Goal: Task Accomplishment & Management: Manage account settings

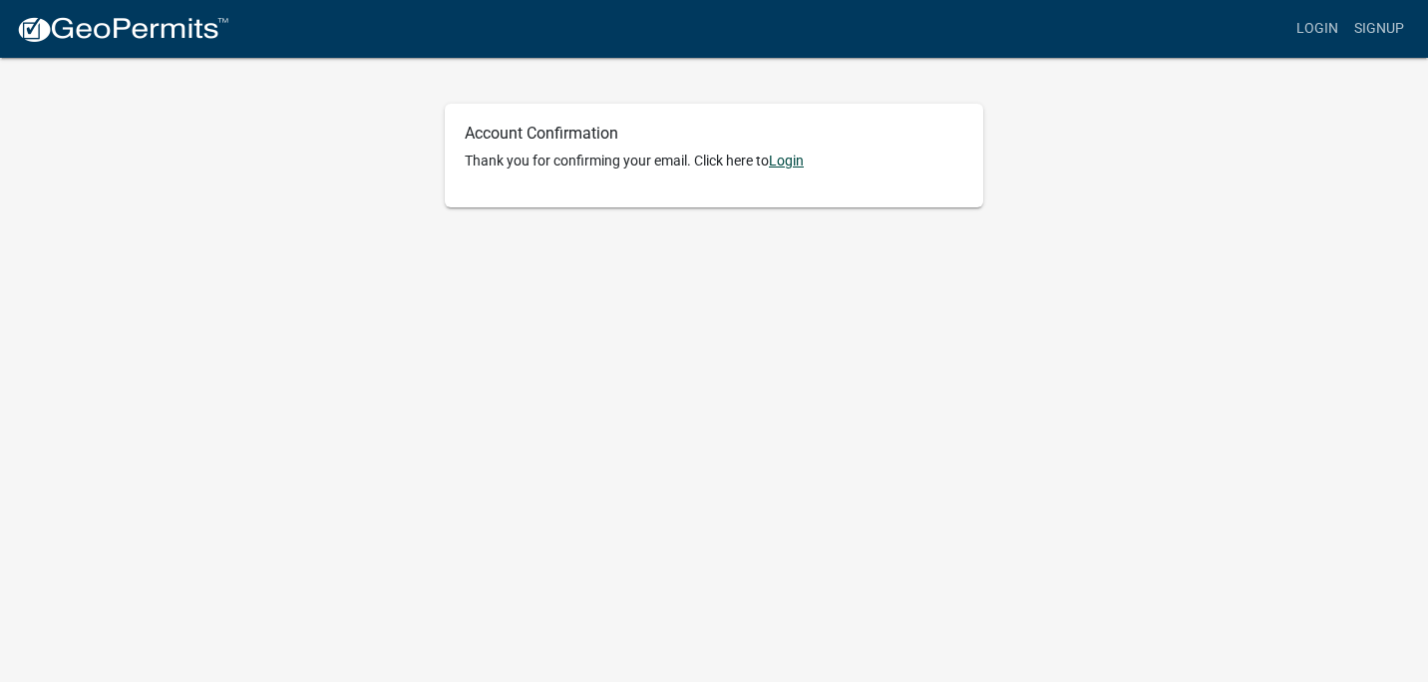
click at [790, 160] on link "Login" at bounding box center [786, 161] width 35 height 16
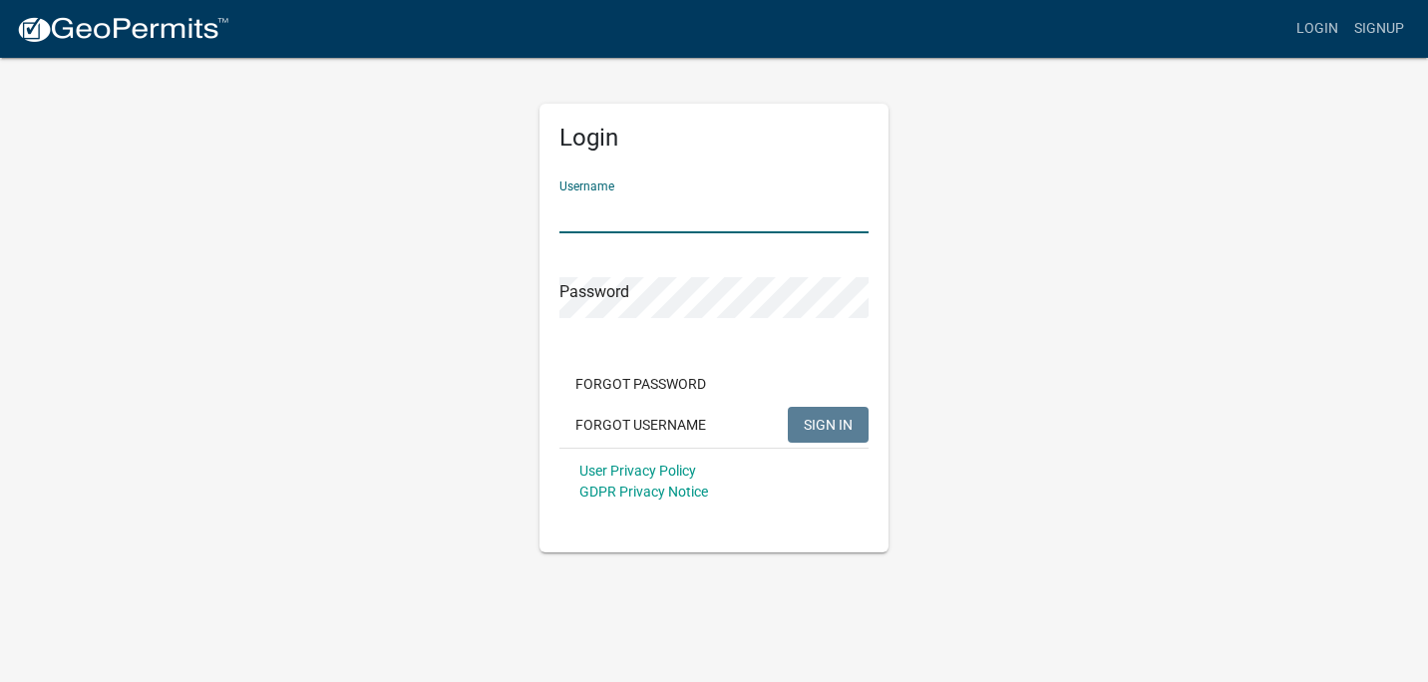
click at [617, 217] on input "Username" at bounding box center [714, 213] width 309 height 41
type input "TERESSACROCK"
click at [643, 375] on button "Forgot Password" at bounding box center [641, 384] width 163 height 36
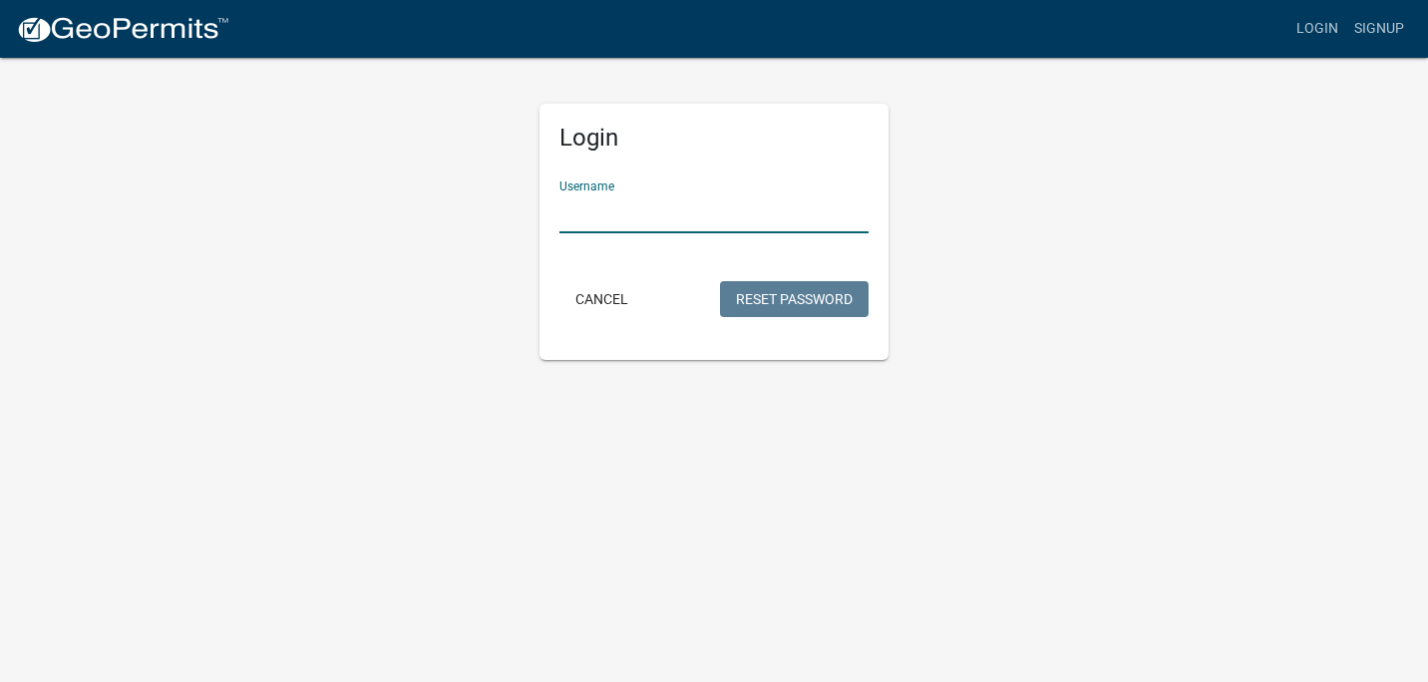
click at [640, 208] on input "Username" at bounding box center [714, 213] width 309 height 41
type input "TERESSACROCK"
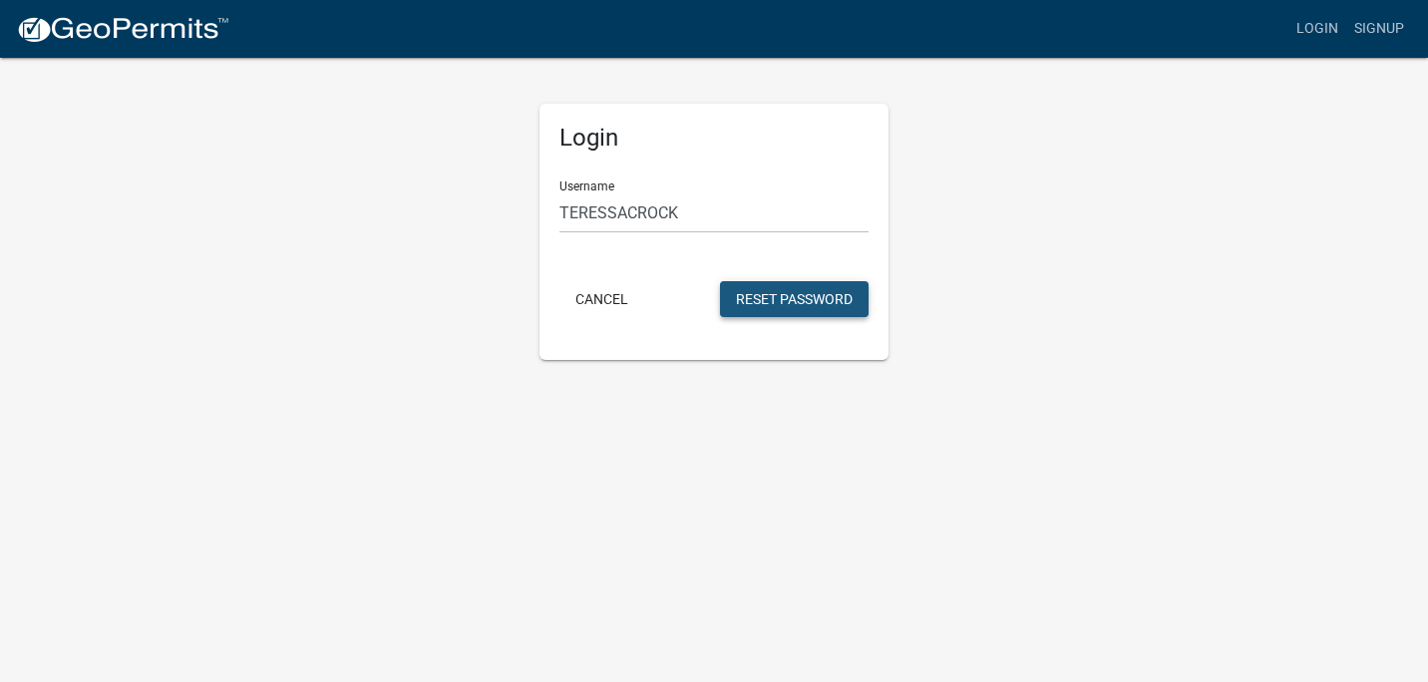
click at [828, 293] on button "Reset Password" at bounding box center [794, 299] width 149 height 36
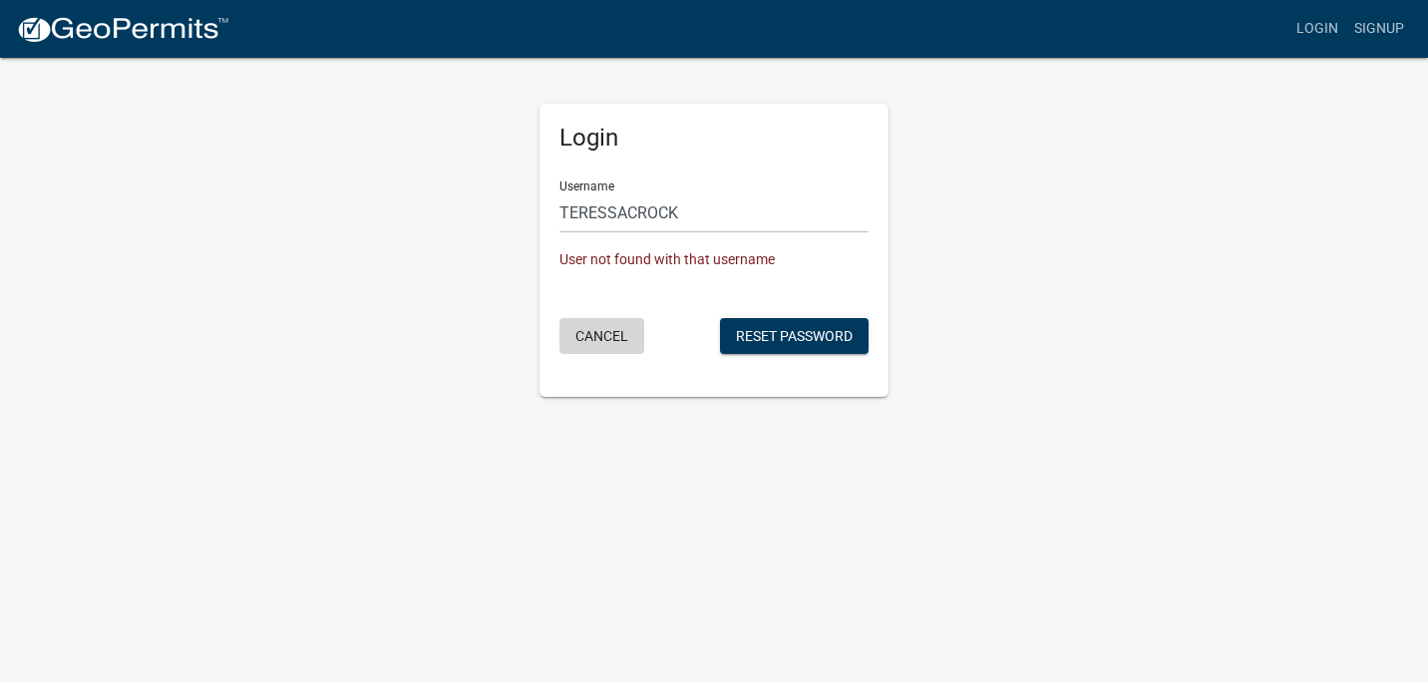
click at [599, 326] on button "Cancel" at bounding box center [602, 336] width 85 height 36
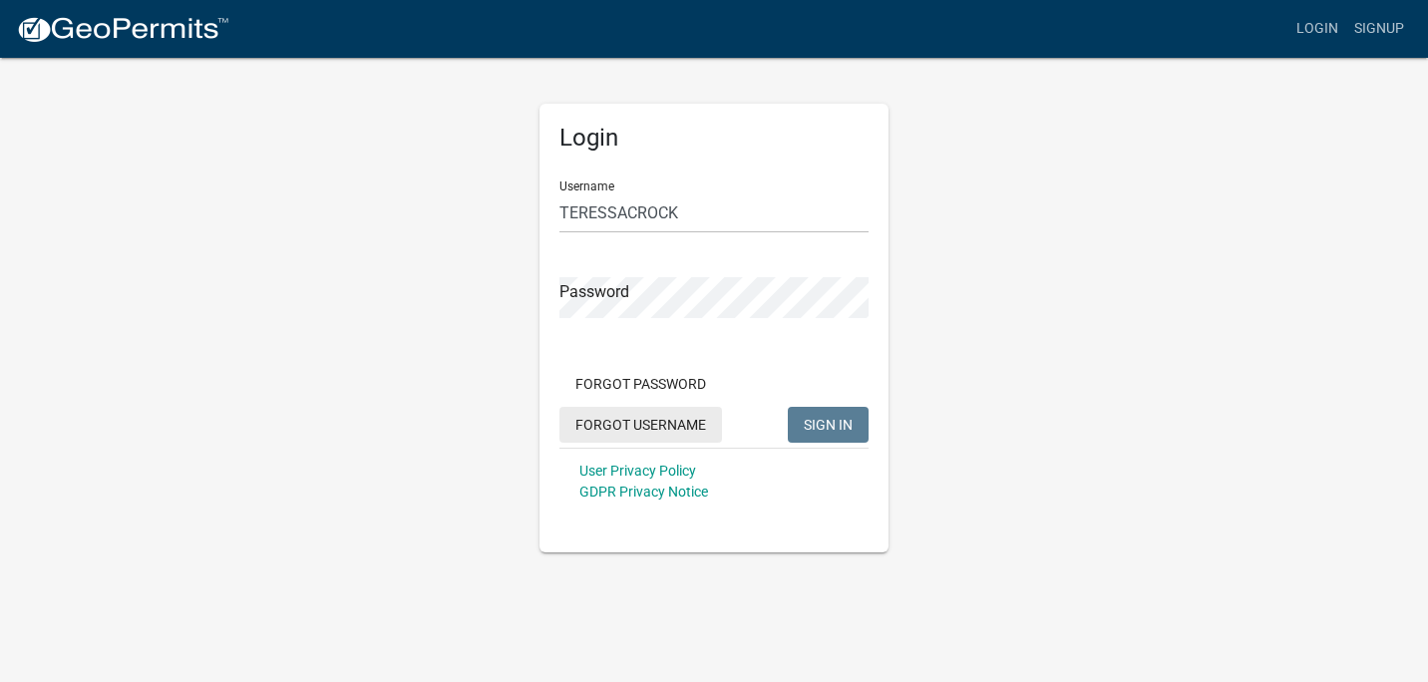
click at [668, 419] on button "Forgot Username" at bounding box center [641, 425] width 163 height 36
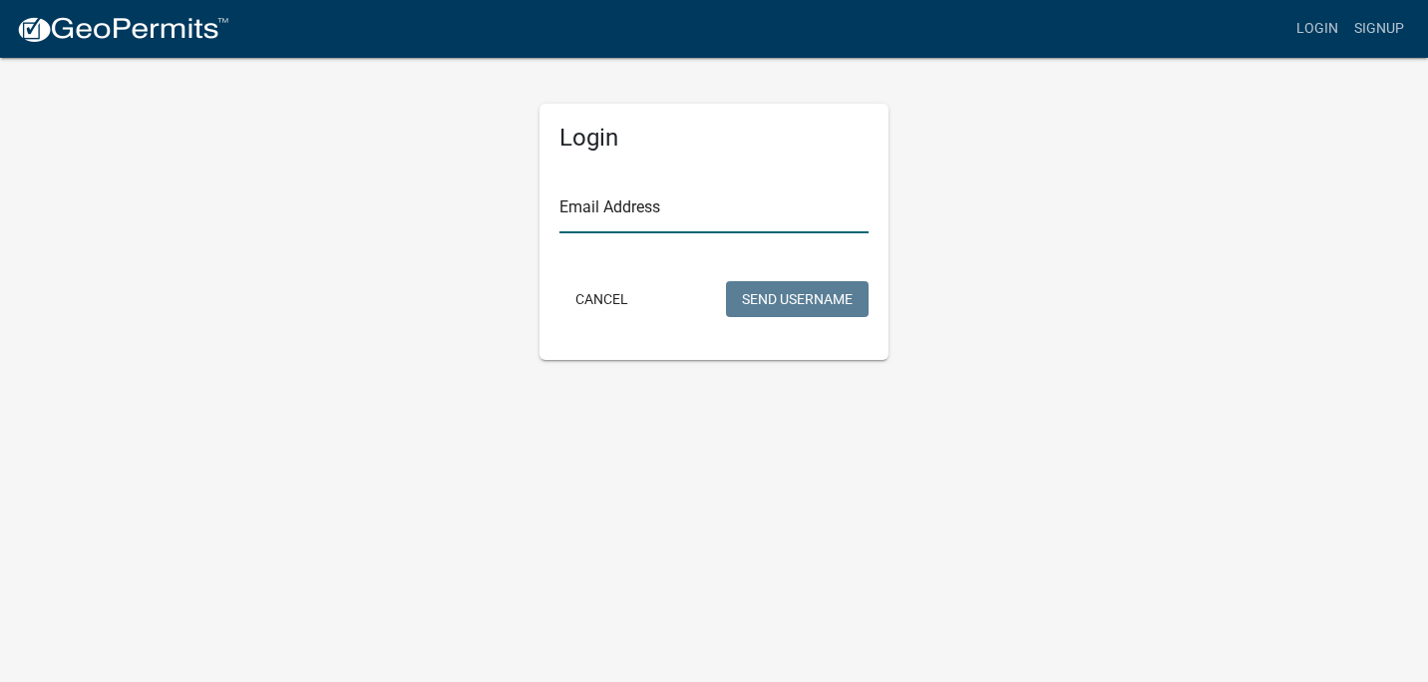
click at [653, 218] on input "Email Address" at bounding box center [714, 213] width 309 height 41
type input "[DOMAIN_NAME][EMAIL_ADDRESS][DOMAIN_NAME]"
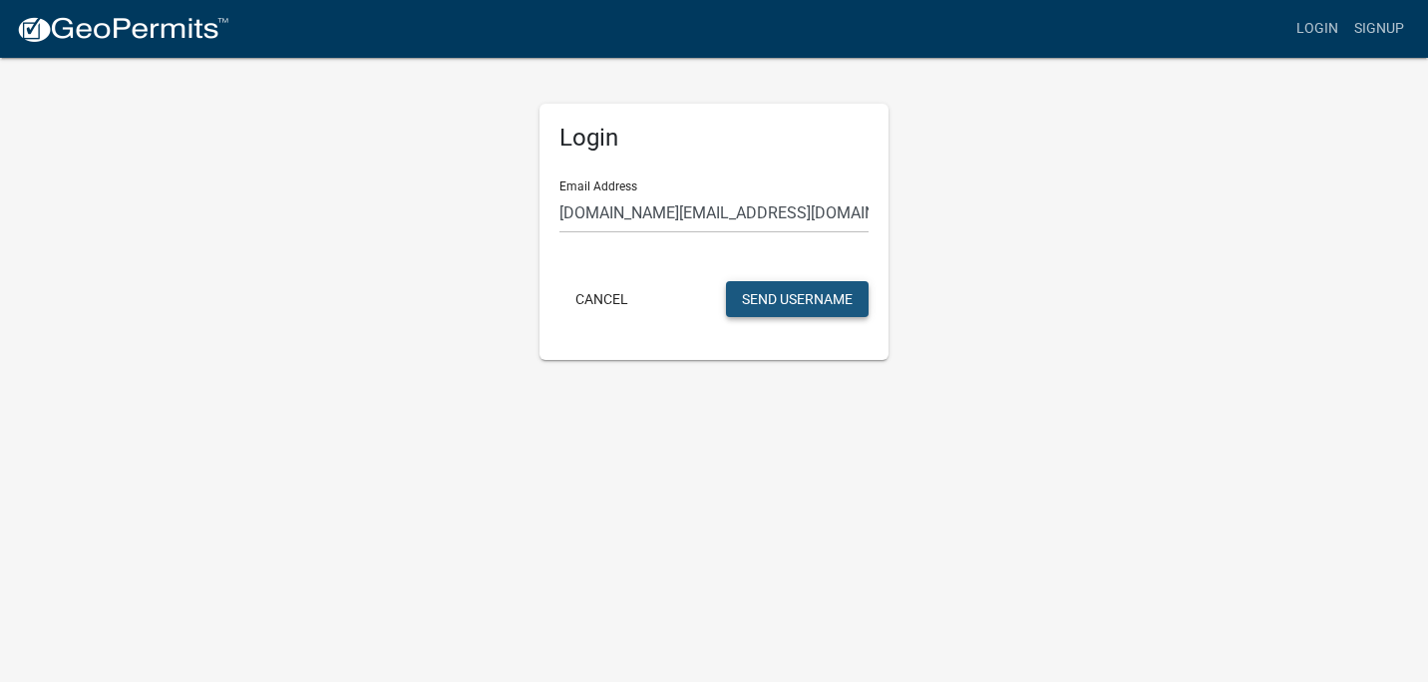
click at [783, 296] on button "Send Username" at bounding box center [797, 299] width 143 height 36
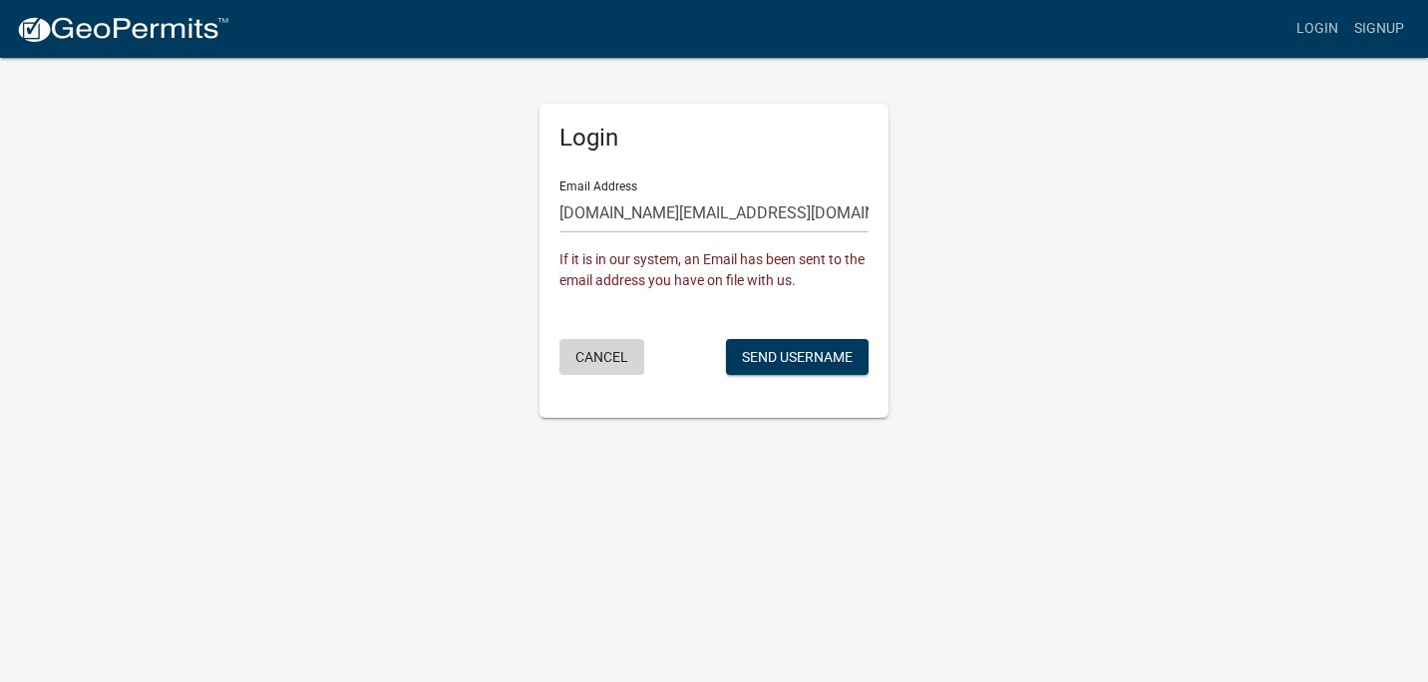
click at [602, 355] on button "Cancel" at bounding box center [602, 357] width 85 height 36
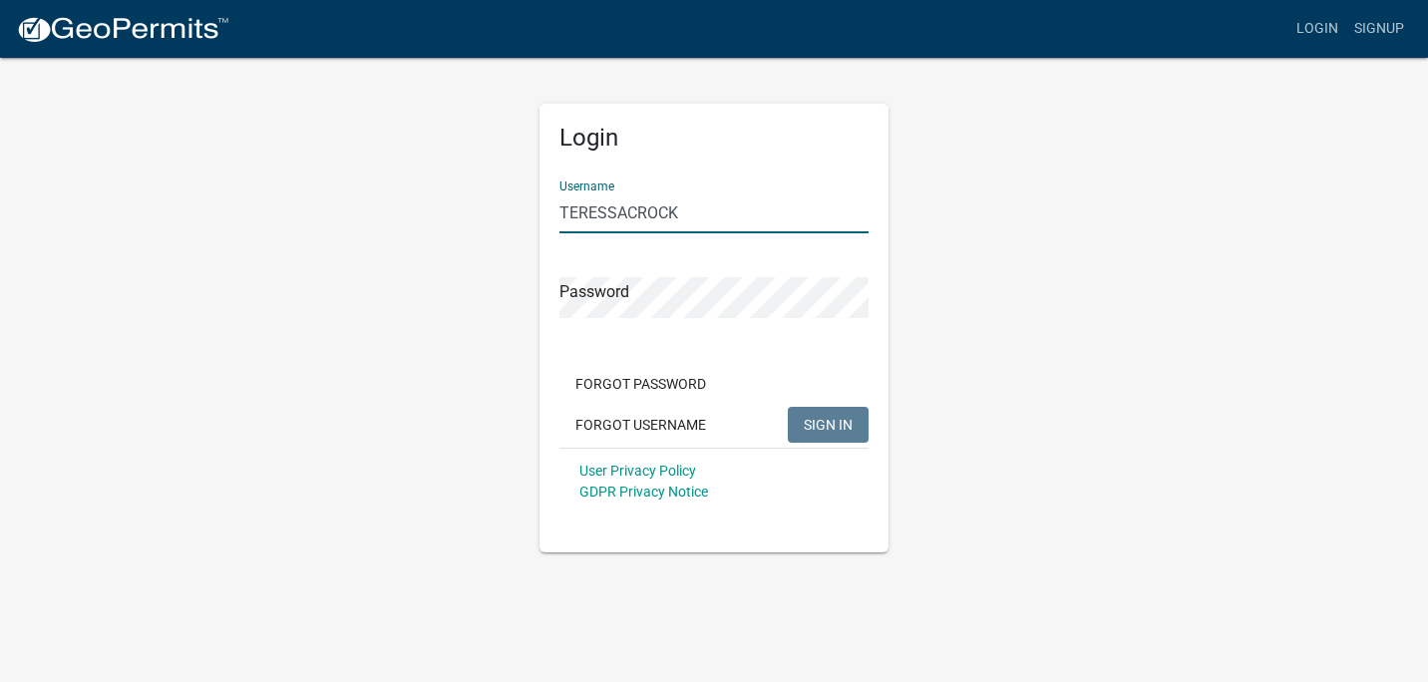
drag, startPoint x: 682, startPoint y: 211, endPoint x: 547, endPoint y: 201, distance: 136.0
click at [547, 201] on div "Login Username TERESSACROCK Password Forgot Password Forgot Username SIGN IN Us…" at bounding box center [714, 328] width 349 height 449
paste input "*"
type input "TERESSACROCK*"
click at [650, 377] on button "Forgot Password" at bounding box center [641, 384] width 163 height 36
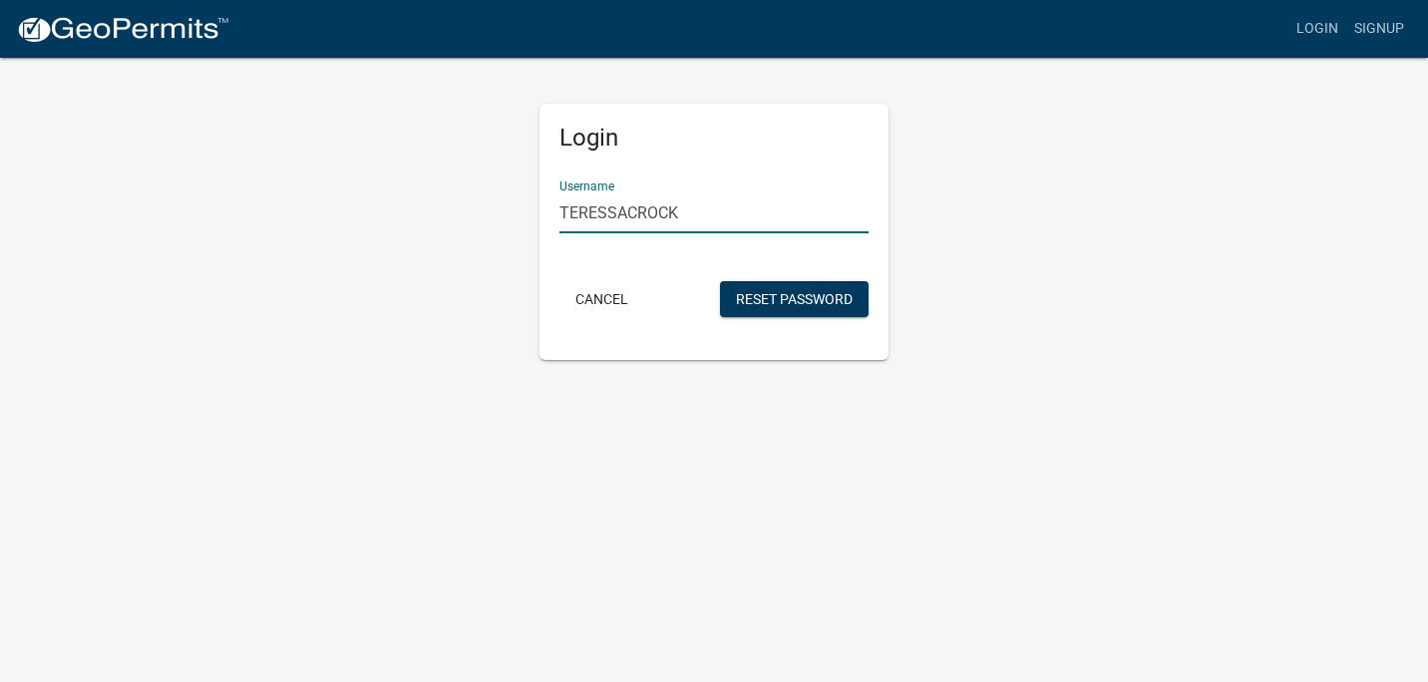
drag, startPoint x: 561, startPoint y: 211, endPoint x: 757, endPoint y: 238, distance: 198.3
click at [757, 238] on form "Username TERESSACROCK Cancel Reset Password" at bounding box center [714, 244] width 309 height 158
paste input "*"
type input "TERESSACROCK*"
click at [778, 295] on button "Reset Password" at bounding box center [794, 299] width 149 height 36
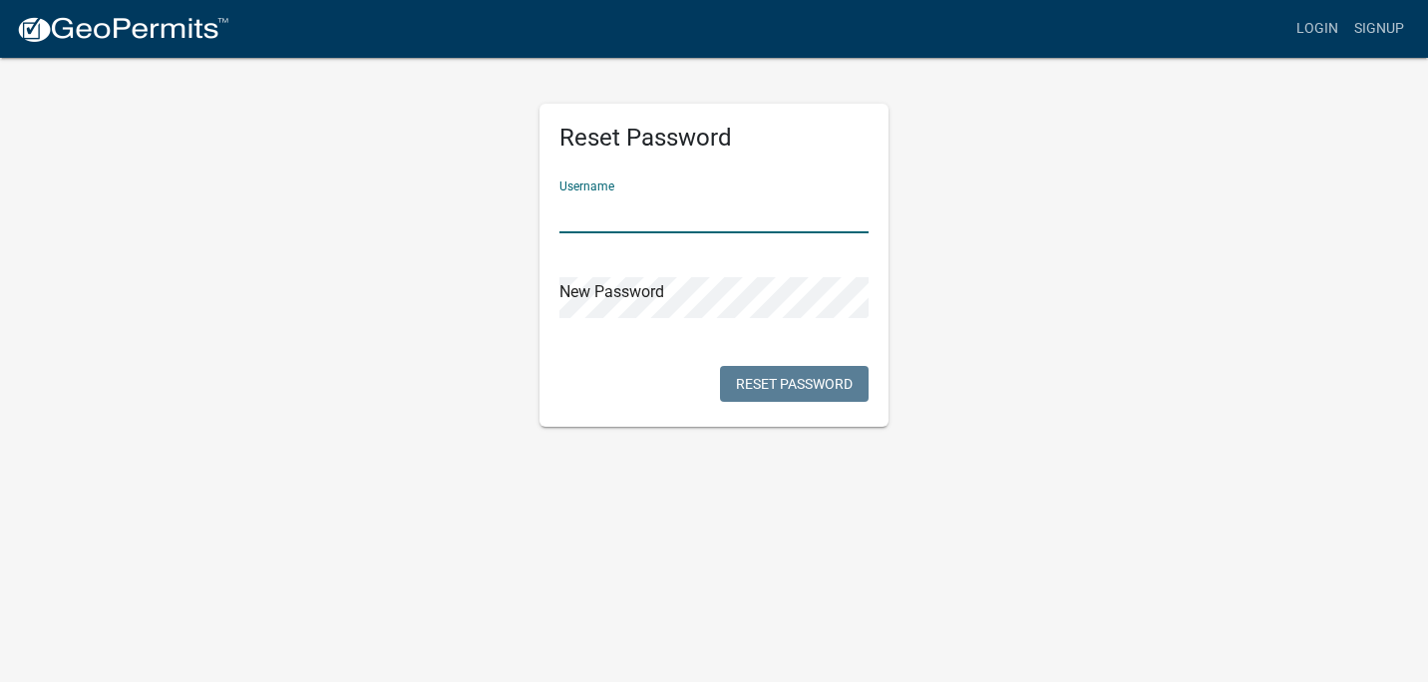
click at [686, 215] on input "text" at bounding box center [714, 213] width 309 height 41
paste input "TERESSACROCK*"
type input "TERESSACROCK*"
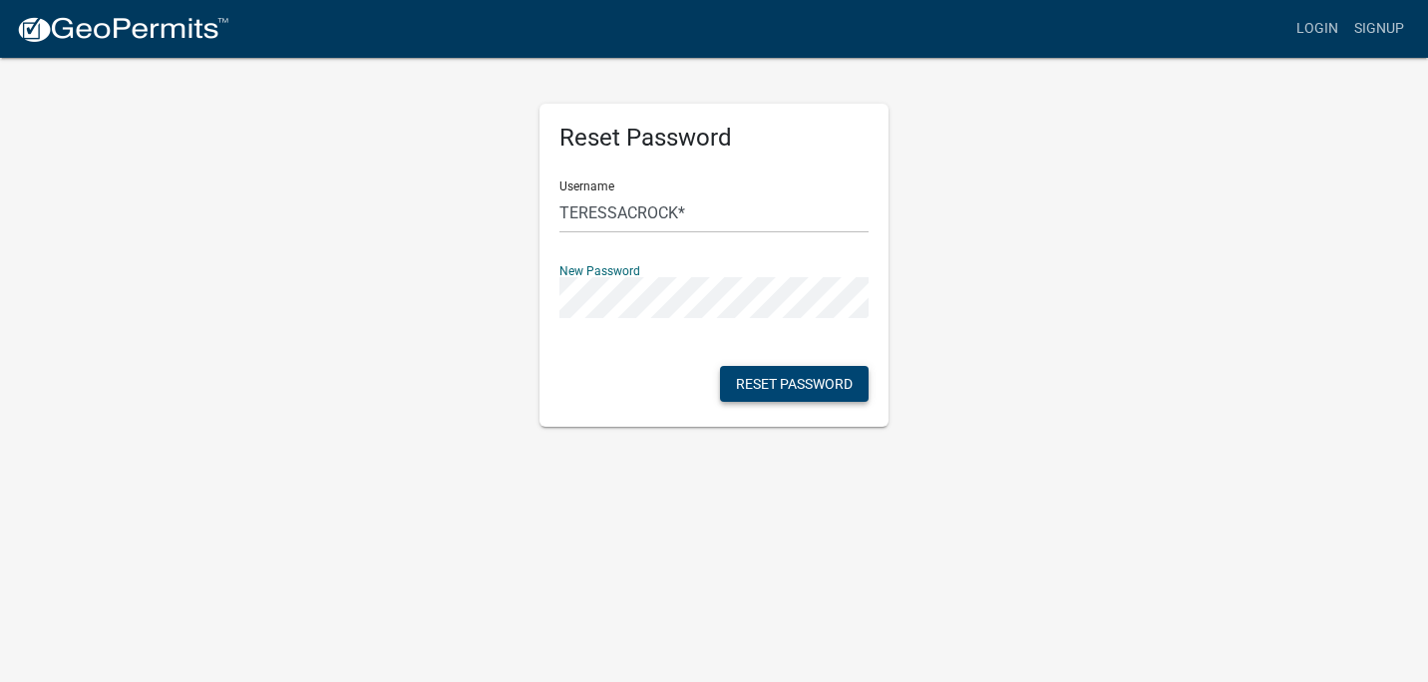
click at [774, 376] on button "Reset Password" at bounding box center [794, 384] width 149 height 36
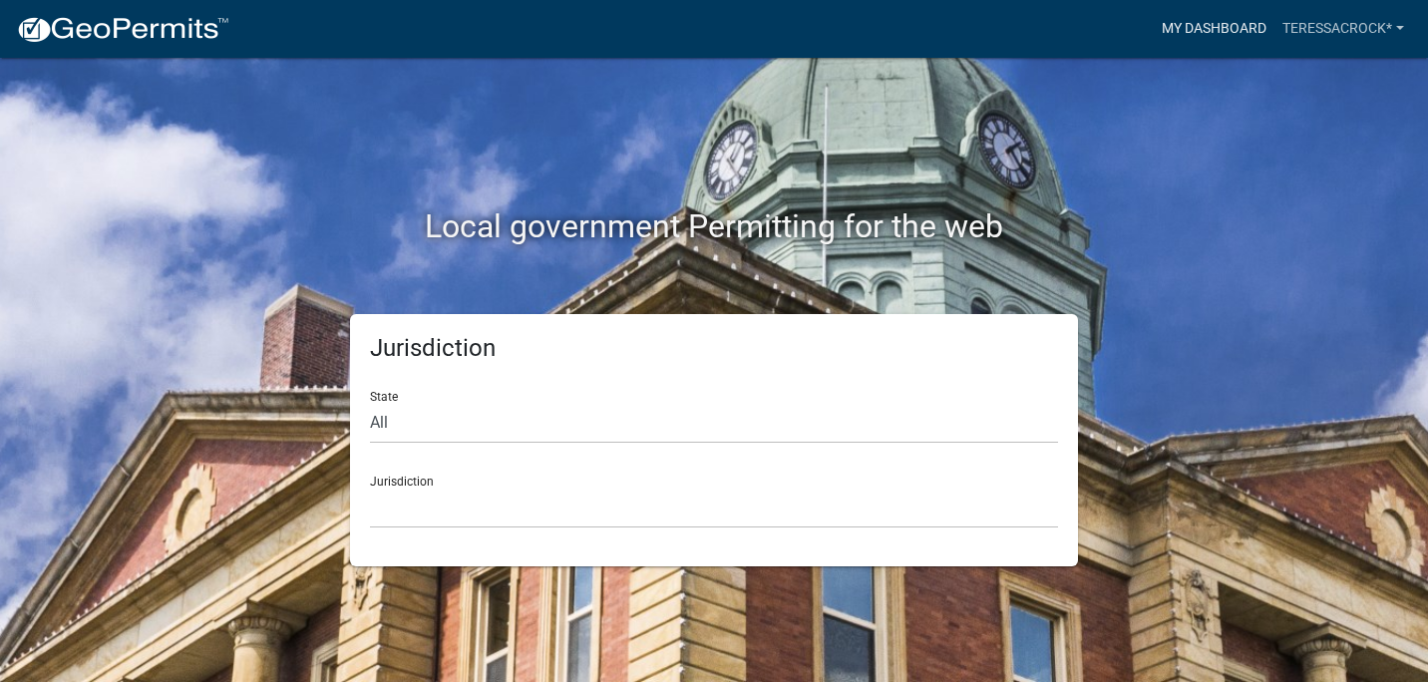
click at [1205, 25] on link "My Dashboard" at bounding box center [1214, 29] width 121 height 38
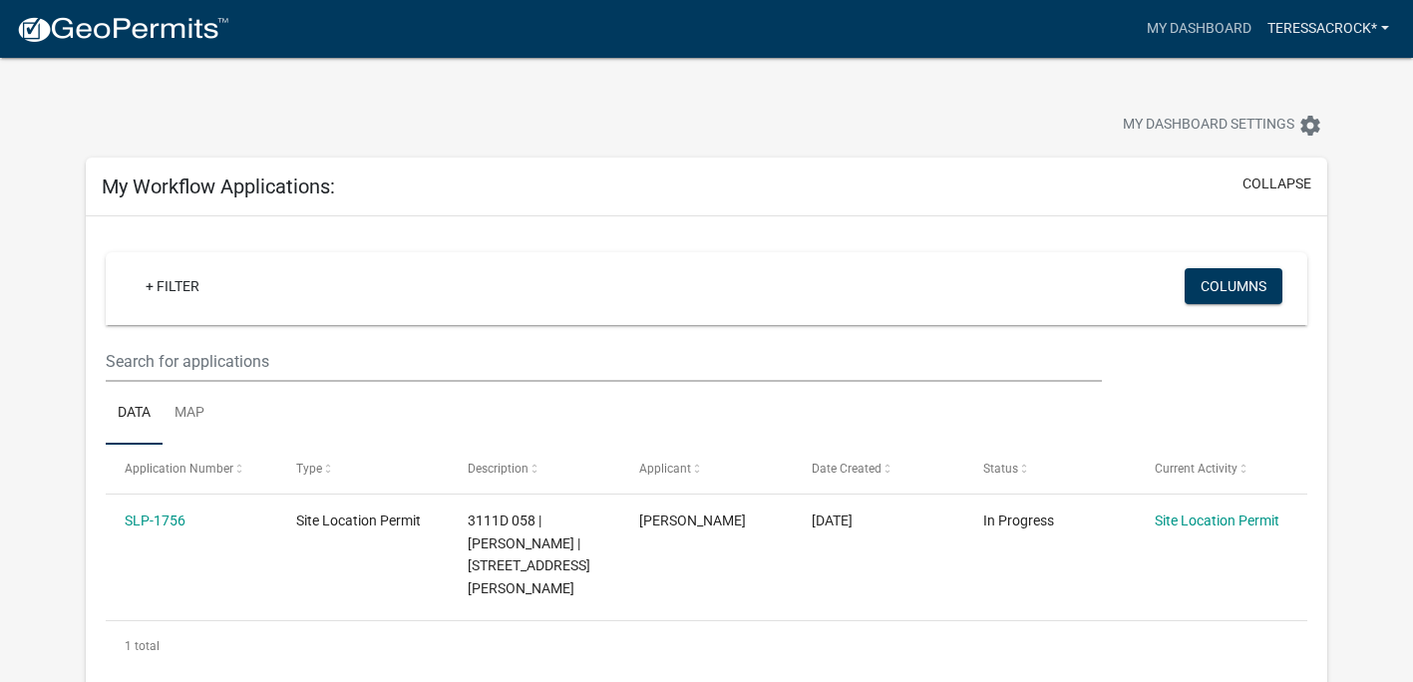
click at [1351, 18] on link "TERESSACROCK*" at bounding box center [1329, 29] width 138 height 38
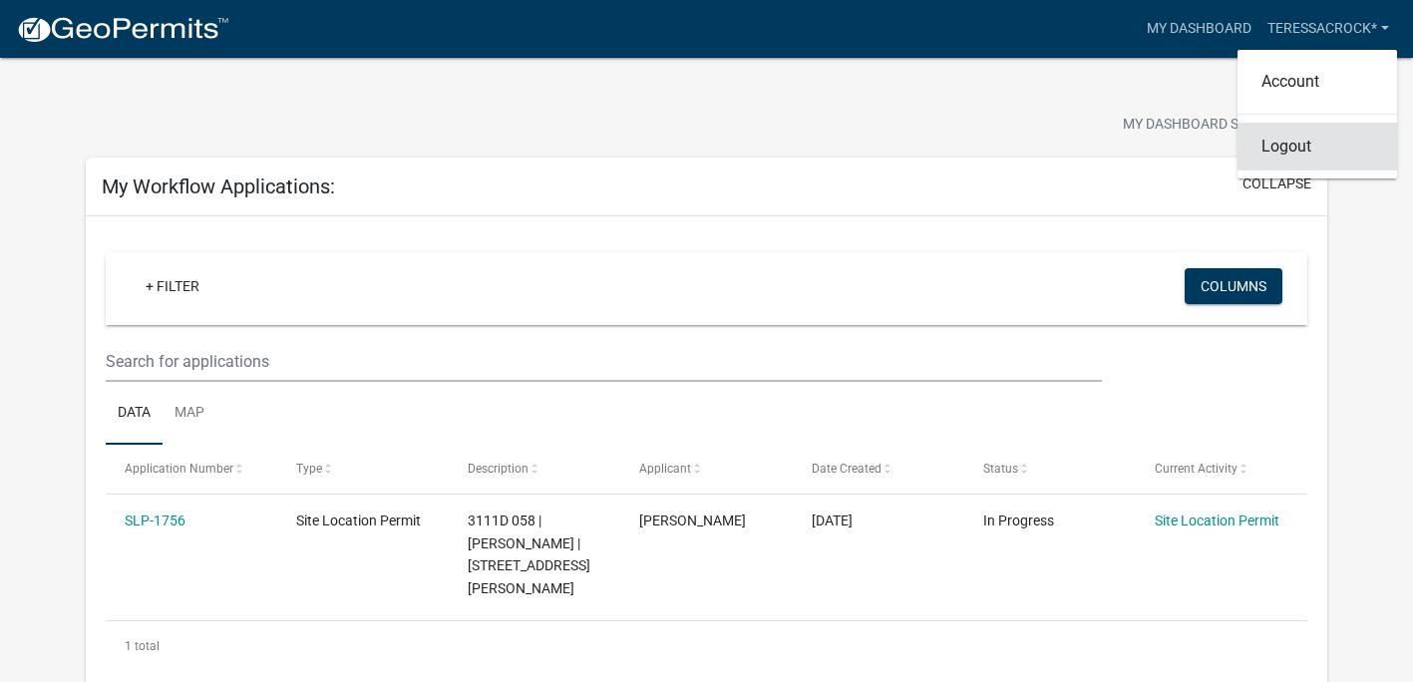
click at [1287, 150] on link "Logout" at bounding box center [1318, 147] width 160 height 48
